Goal: Obtain resource: Obtain resource

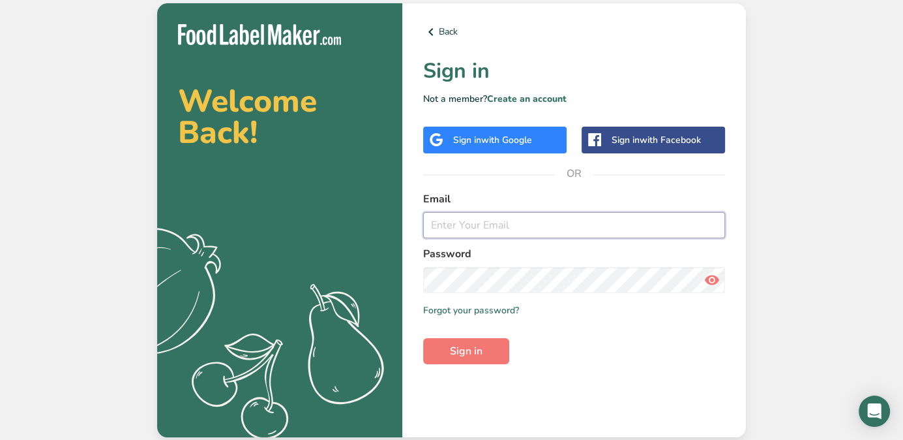
click at [479, 226] on input "email" at bounding box center [574, 225] width 302 height 26
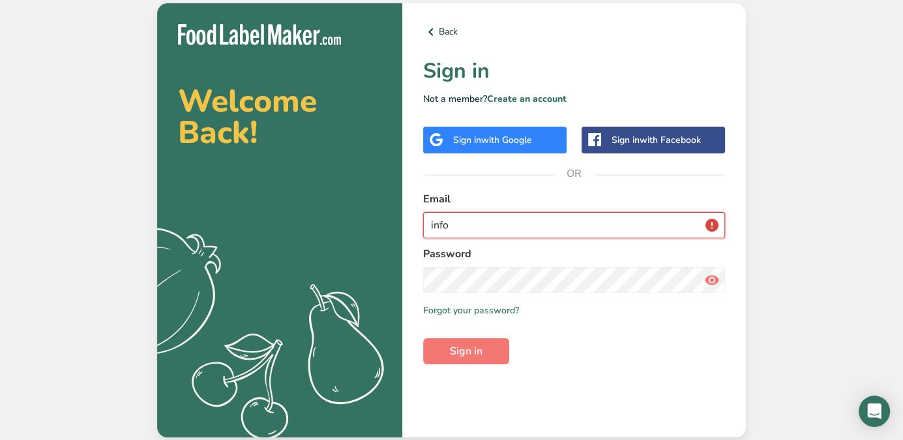
type input "[EMAIL_ADDRESS][DOMAIN_NAME]"
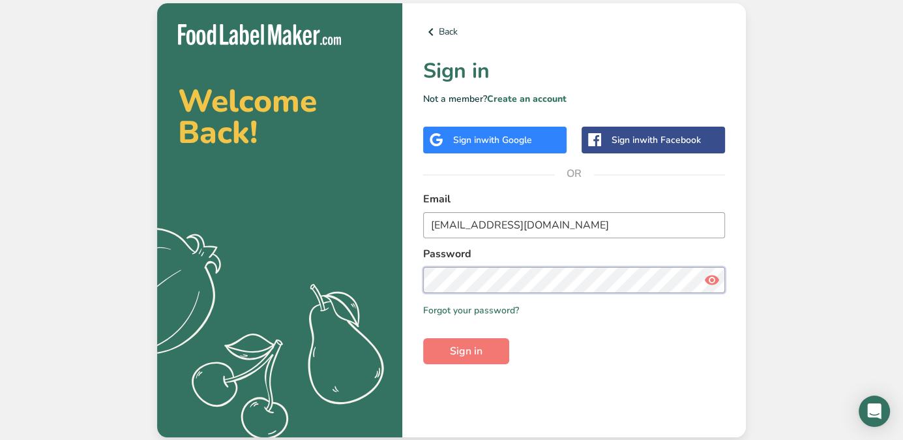
click at [423, 338] on button "Sign in" at bounding box center [466, 351] width 86 height 26
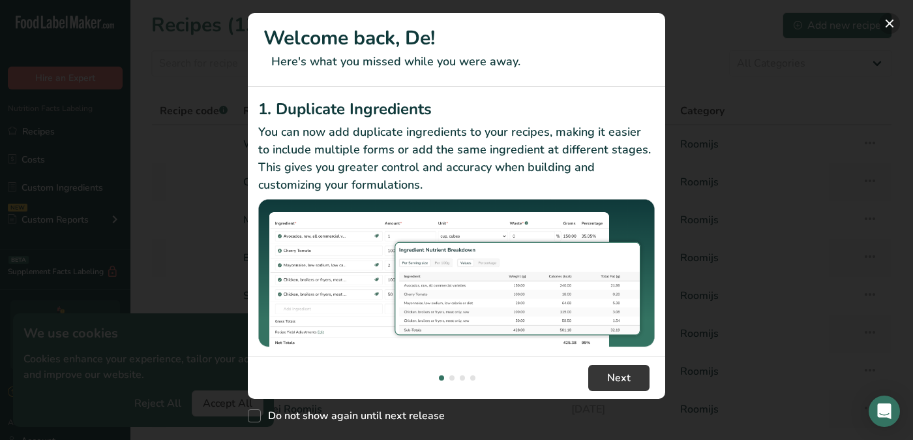
click at [890, 25] on button "New Features" at bounding box center [889, 23] width 21 height 21
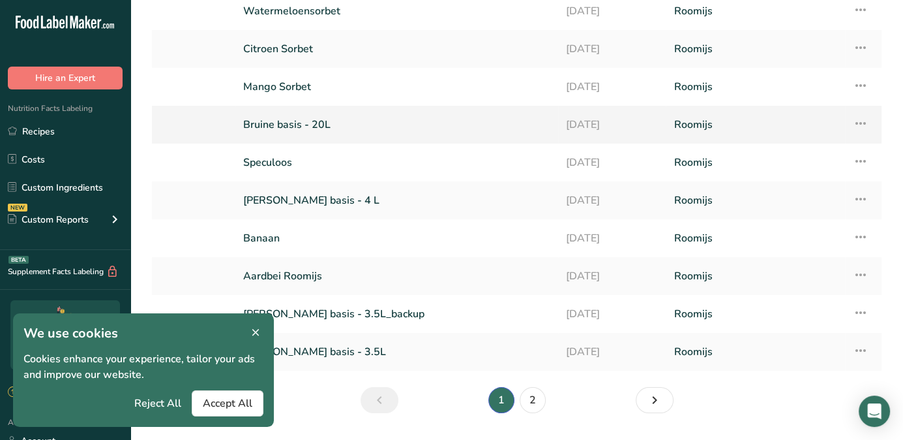
scroll to position [102, 0]
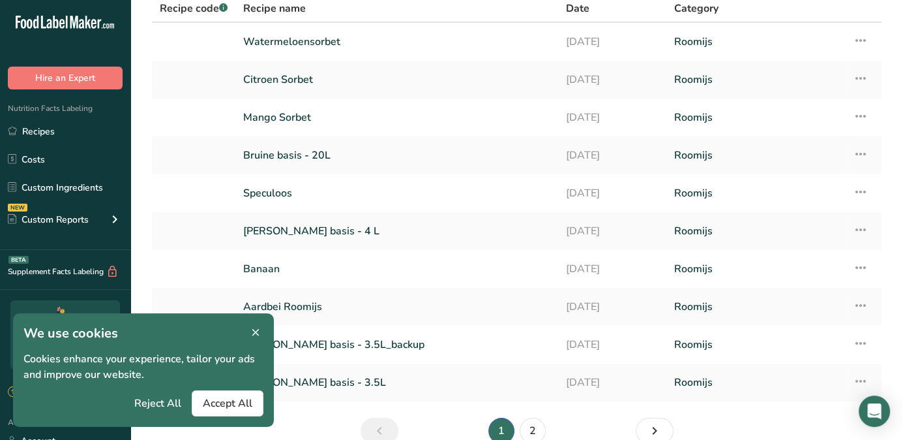
click at [258, 333] on icon at bounding box center [256, 333] width 12 height 18
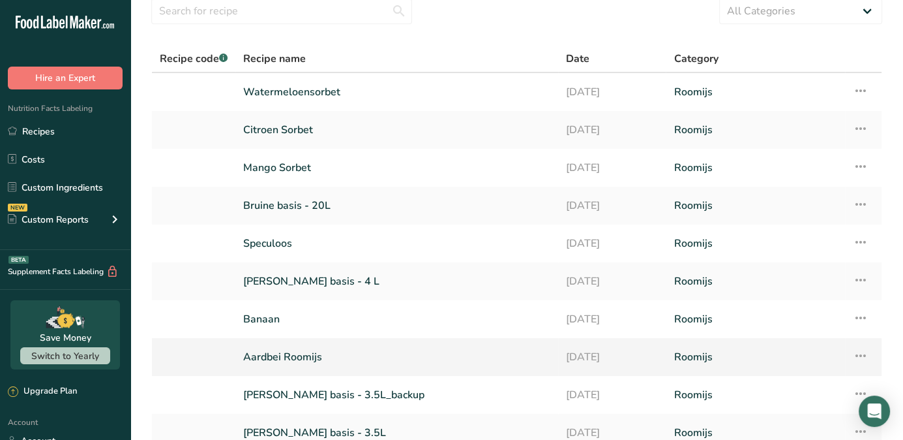
scroll to position [0, 0]
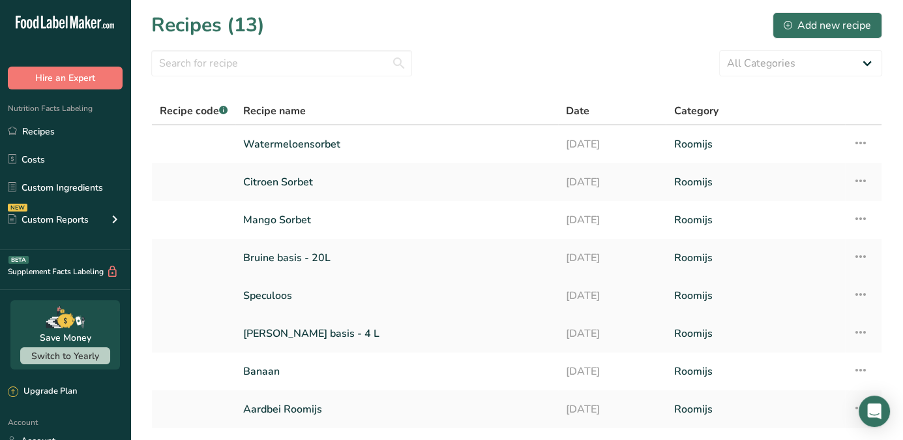
click at [289, 296] on link "Speculoos" at bounding box center [396, 295] width 307 height 27
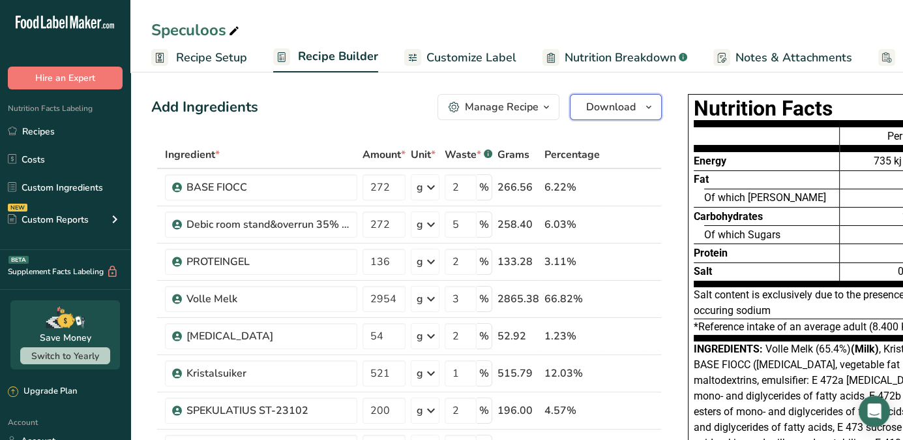
click at [612, 108] on span "Download" at bounding box center [611, 107] width 50 height 16
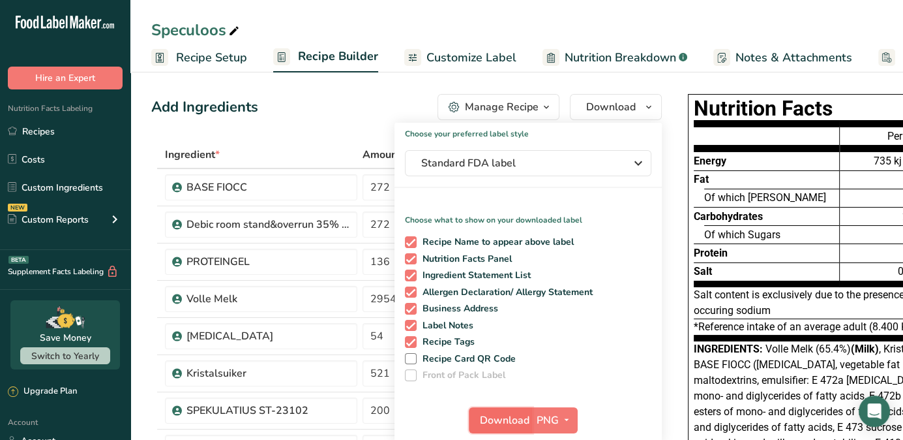
click at [501, 416] on span "Download" at bounding box center [505, 420] width 50 height 16
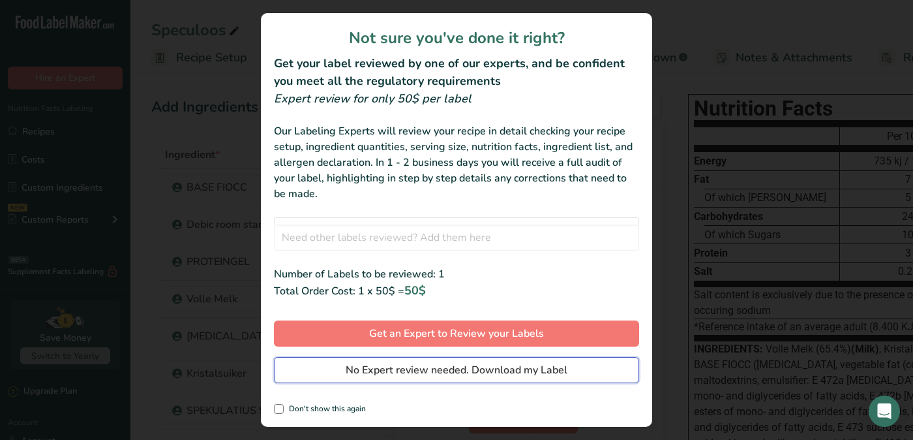
click at [389, 372] on span "No Expert review needed. Download my Label" at bounding box center [457, 370] width 222 height 16
